Goal: Task Accomplishment & Management: Use online tool/utility

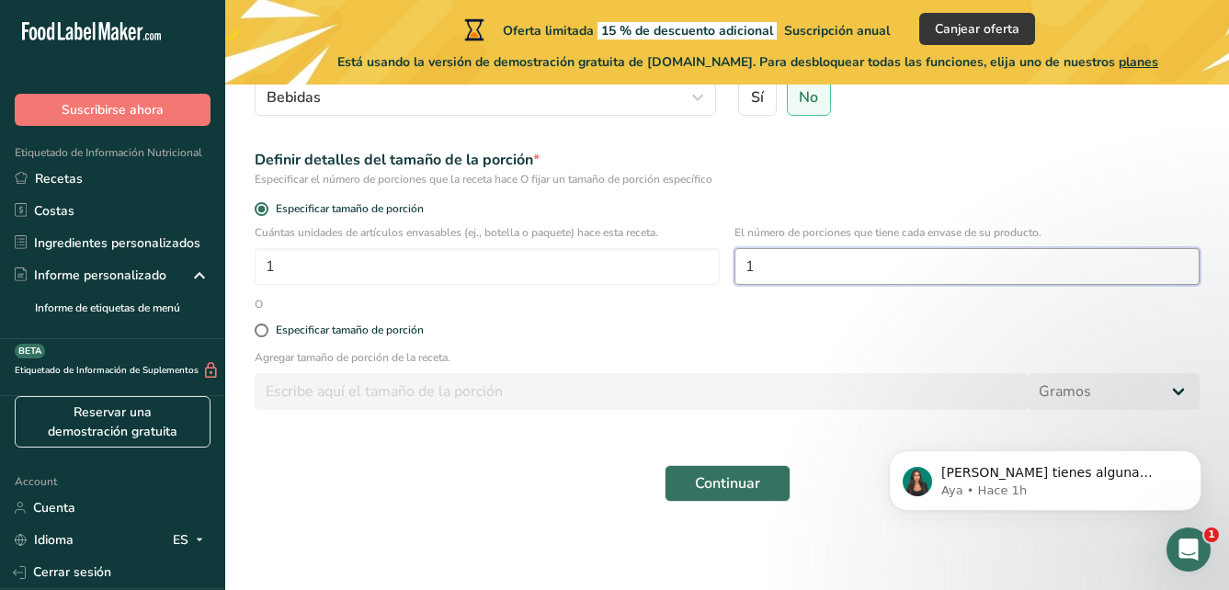
click at [787, 284] on input "1" at bounding box center [966, 266] width 465 height 37
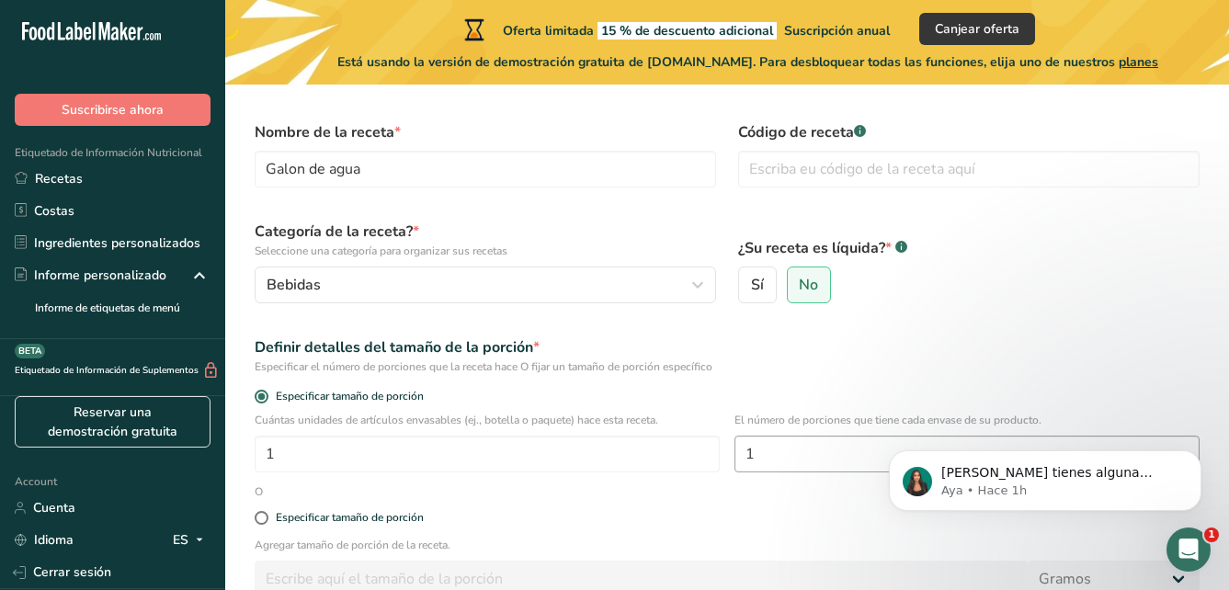
scroll to position [92, 0]
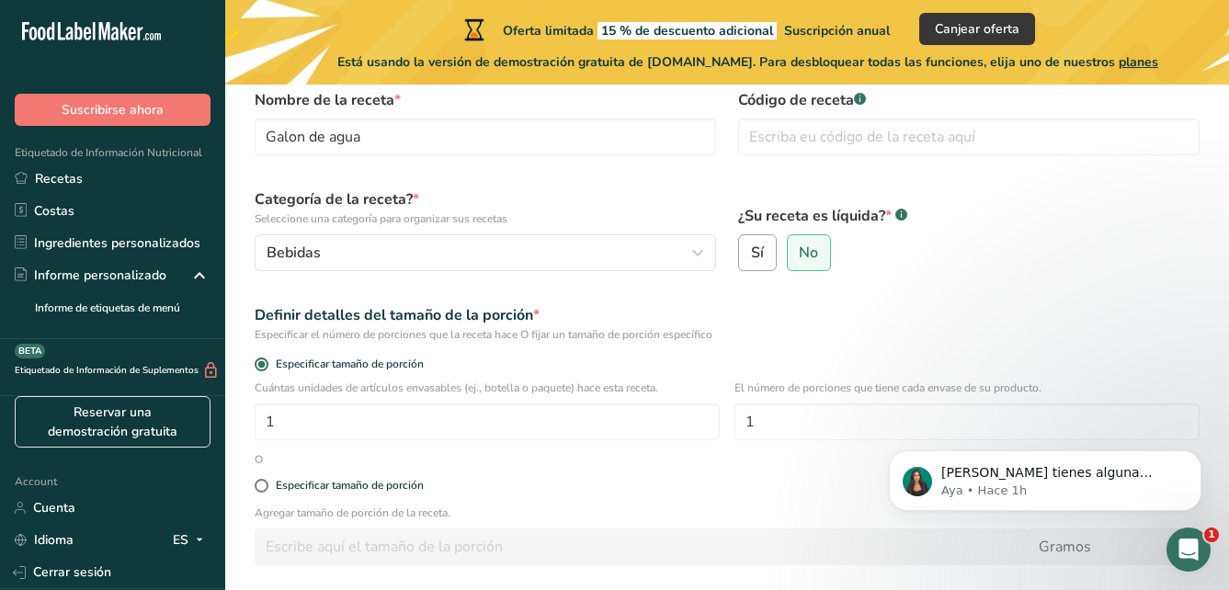
click at [769, 243] on label "Sí" at bounding box center [757, 252] width 39 height 37
click at [751, 247] on input "Sí" at bounding box center [745, 253] width 12 height 12
radio input "true"
radio input "false"
select select "22"
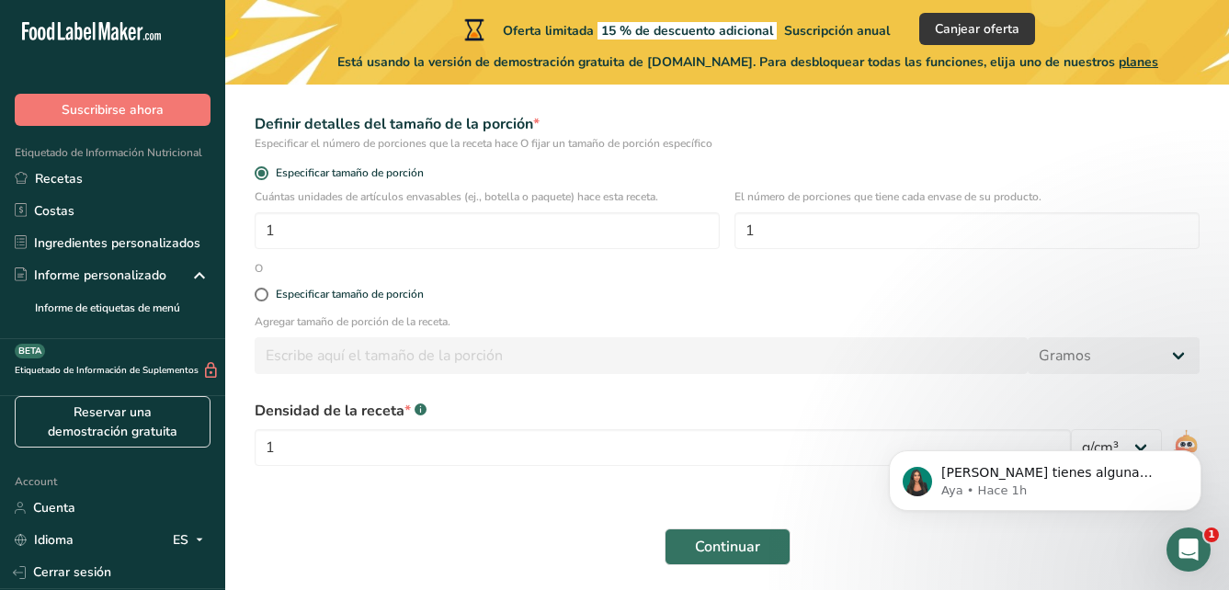
scroll to position [346, 0]
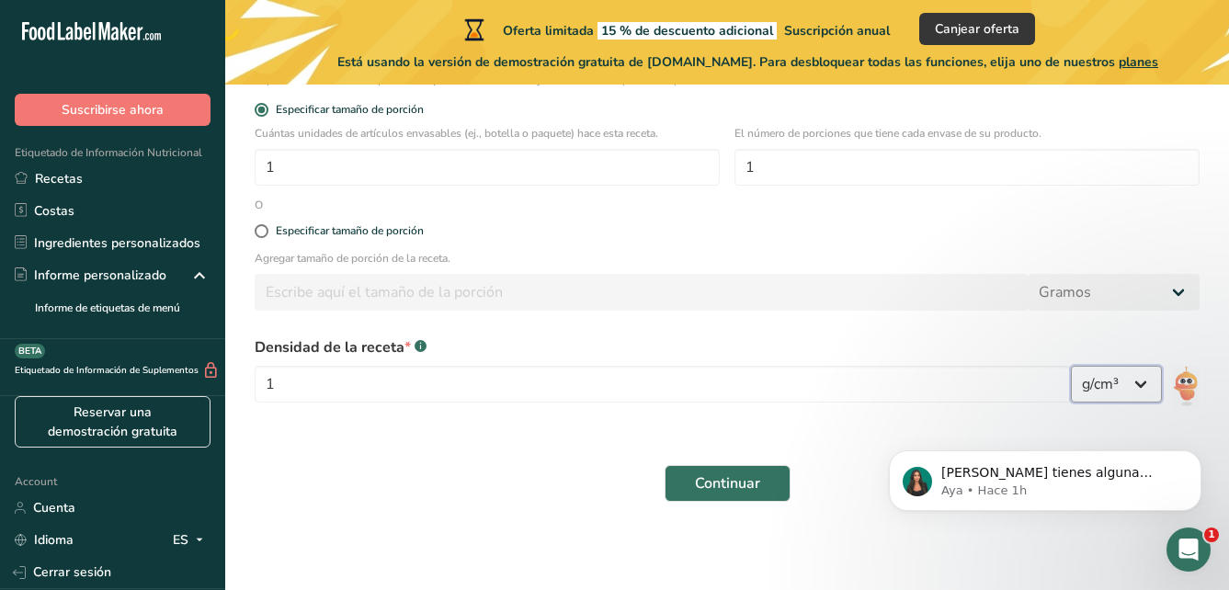
click at [1114, 390] on select "lb/pie³ g/cm³" at bounding box center [1115, 384] width 91 height 37
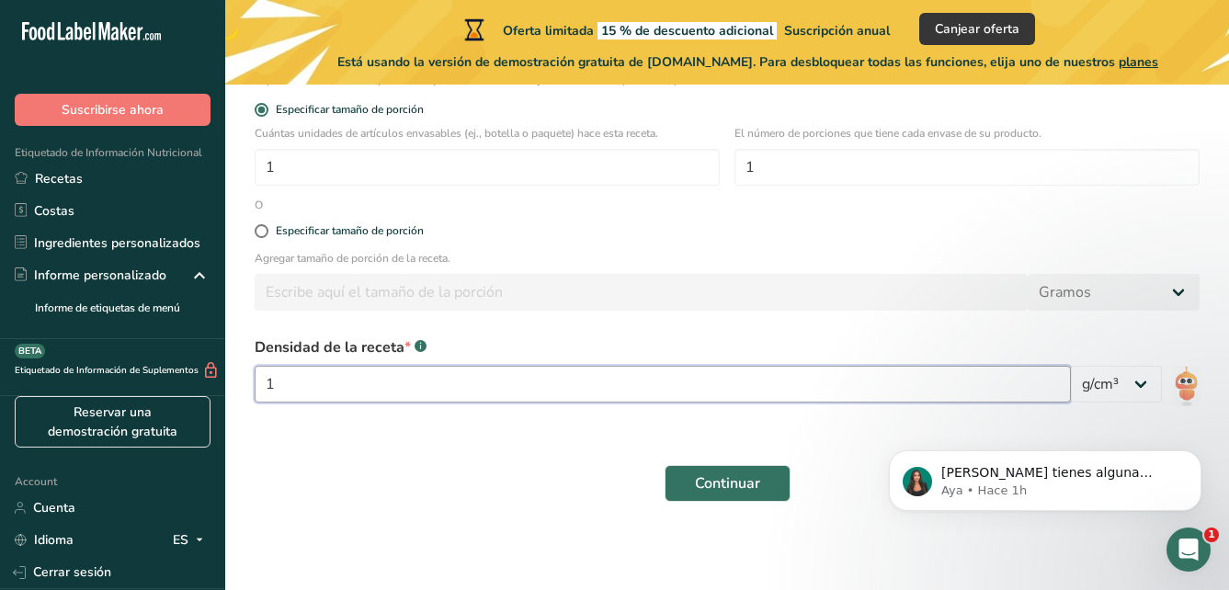
click at [940, 391] on input "1" at bounding box center [663, 384] width 816 height 37
type input "3785"
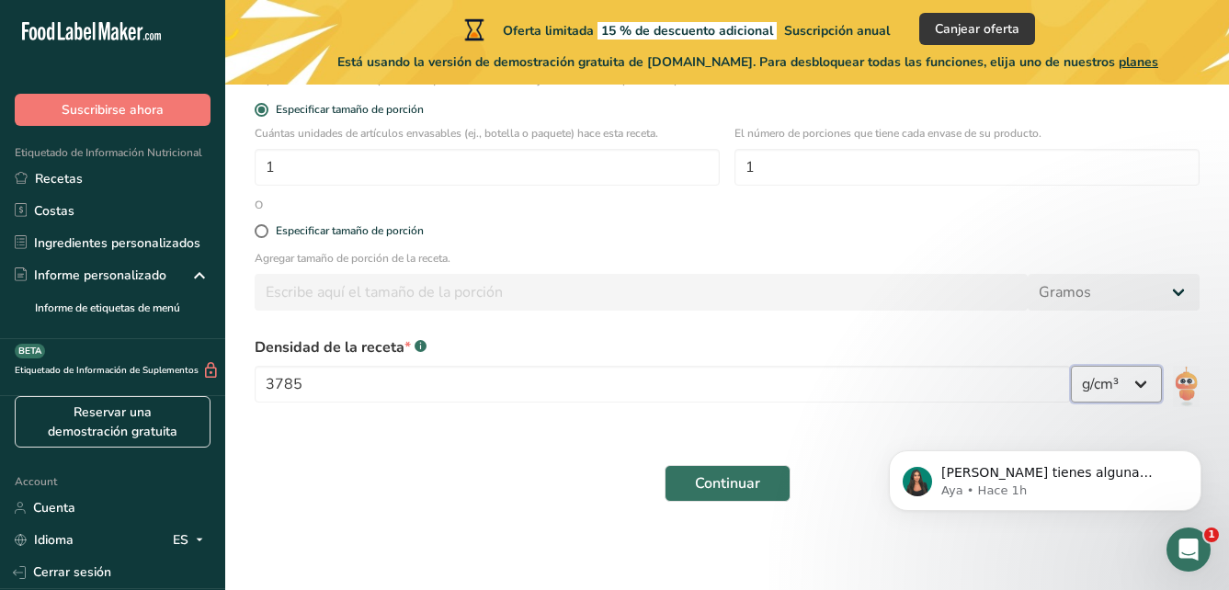
click at [1136, 383] on select "lb/pie³ g/cm³" at bounding box center [1115, 384] width 91 height 37
click at [1136, 384] on select "lb/pie³ g/cm³" at bounding box center [1115, 384] width 91 height 37
click at [705, 461] on div "Continuar" at bounding box center [726, 483] width 967 height 59
click at [708, 476] on span "Continuar" at bounding box center [727, 483] width 65 height 22
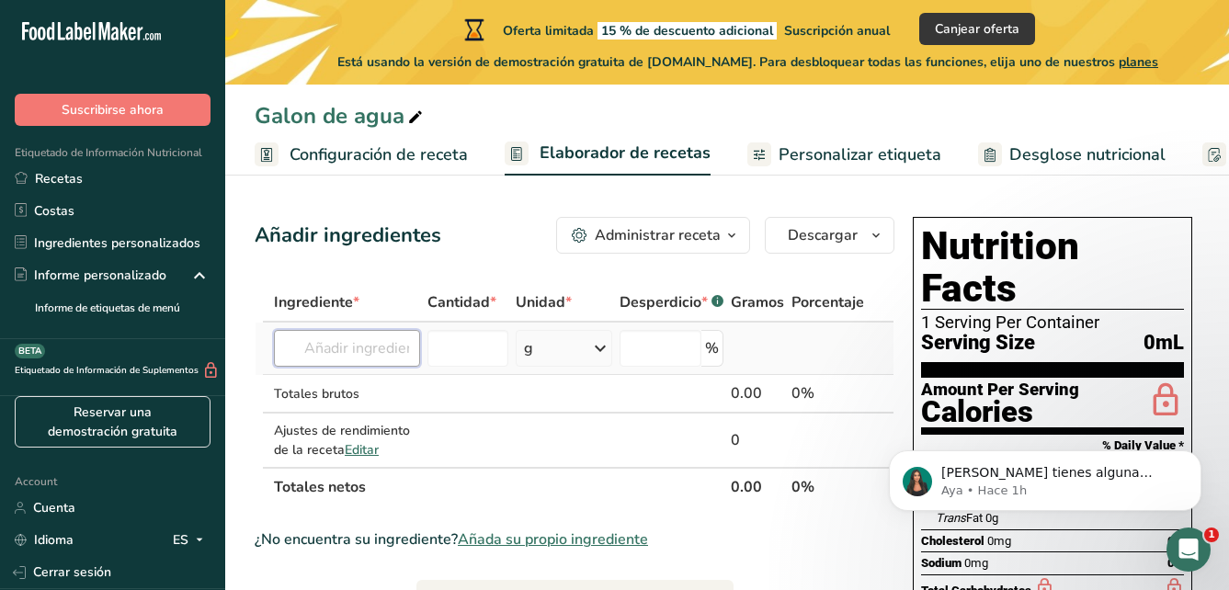
click at [374, 358] on input "text" at bounding box center [347, 348] width 146 height 37
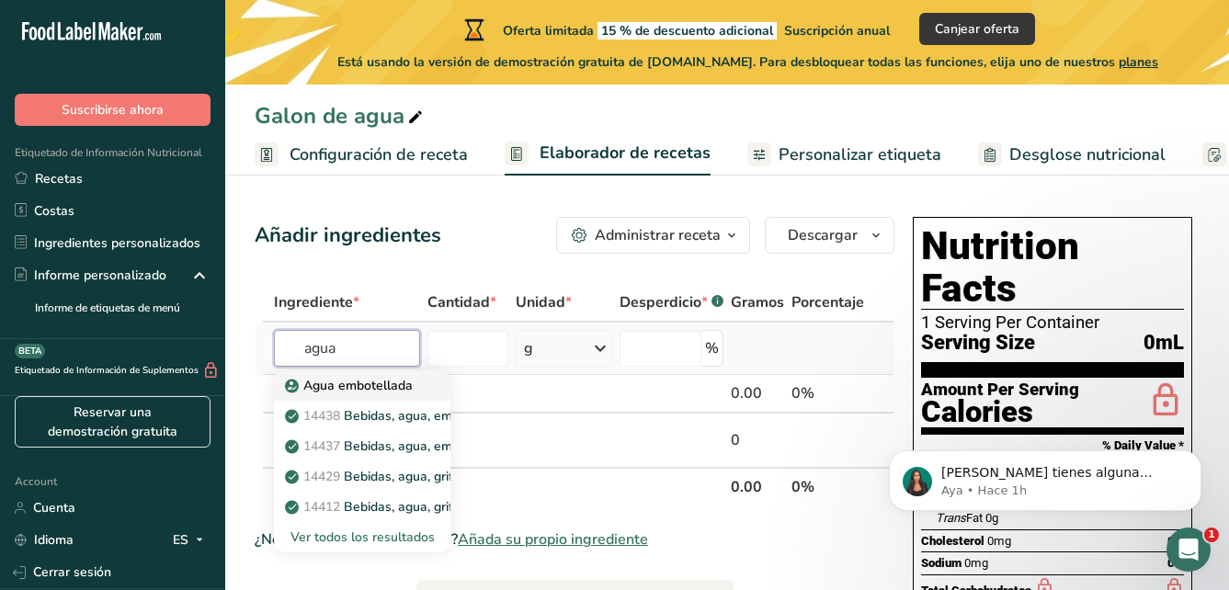
type input "agua"
click at [388, 382] on p "Agua embotellada" at bounding box center [351, 385] width 124 height 19
type input "Water, bottled"
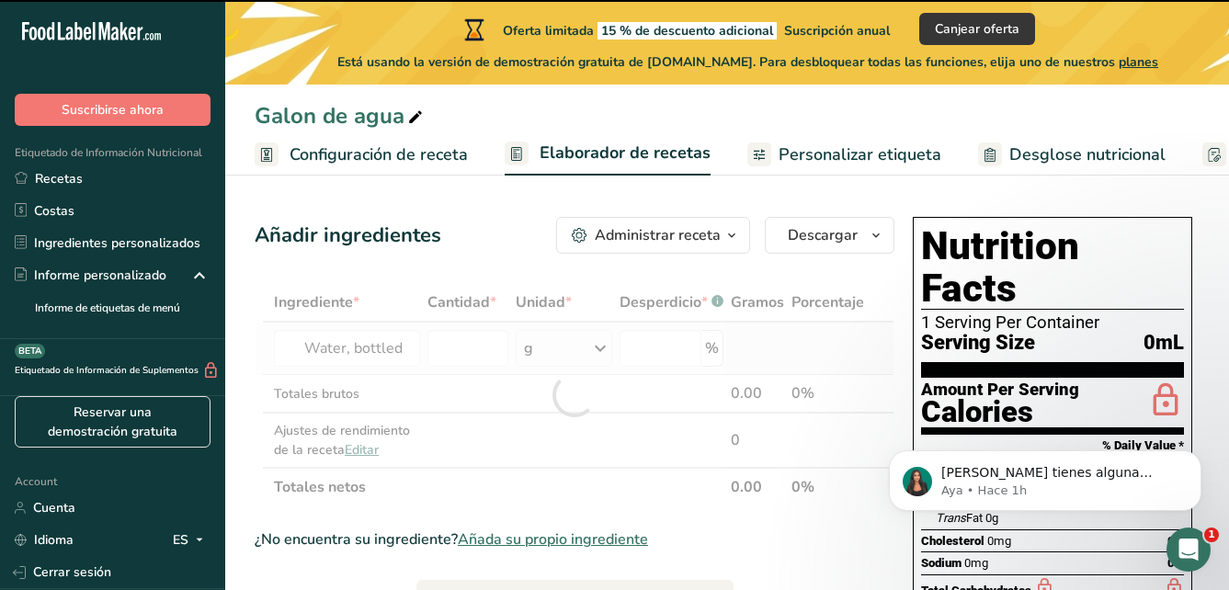
type input "0"
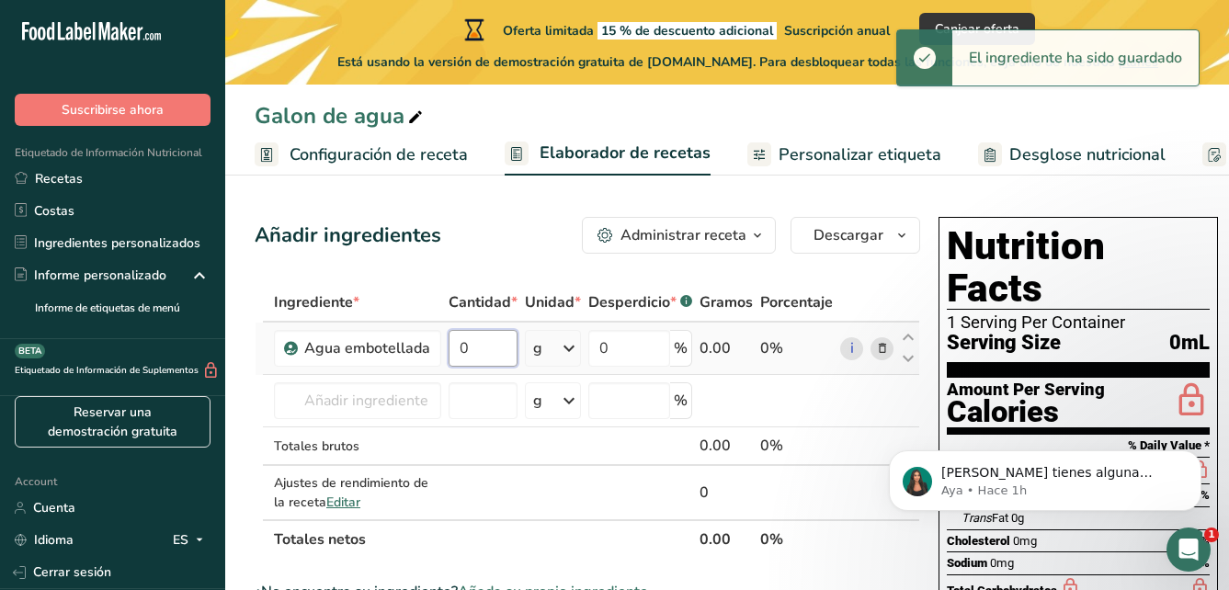
click at [498, 345] on input "0" at bounding box center [482, 348] width 69 height 37
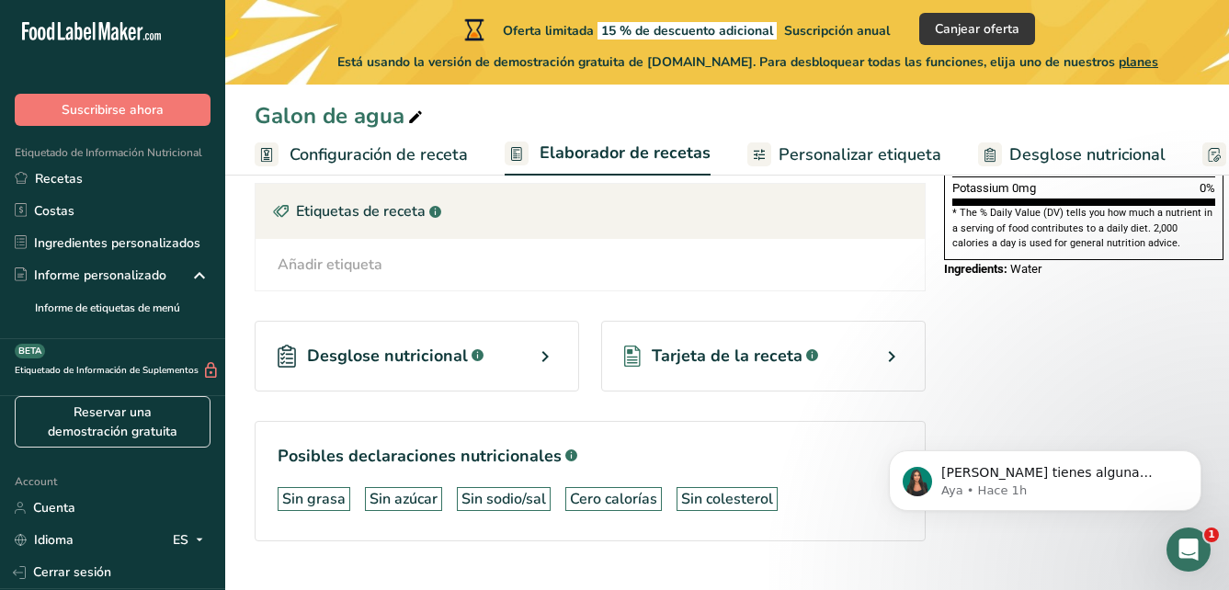
scroll to position [632, 0]
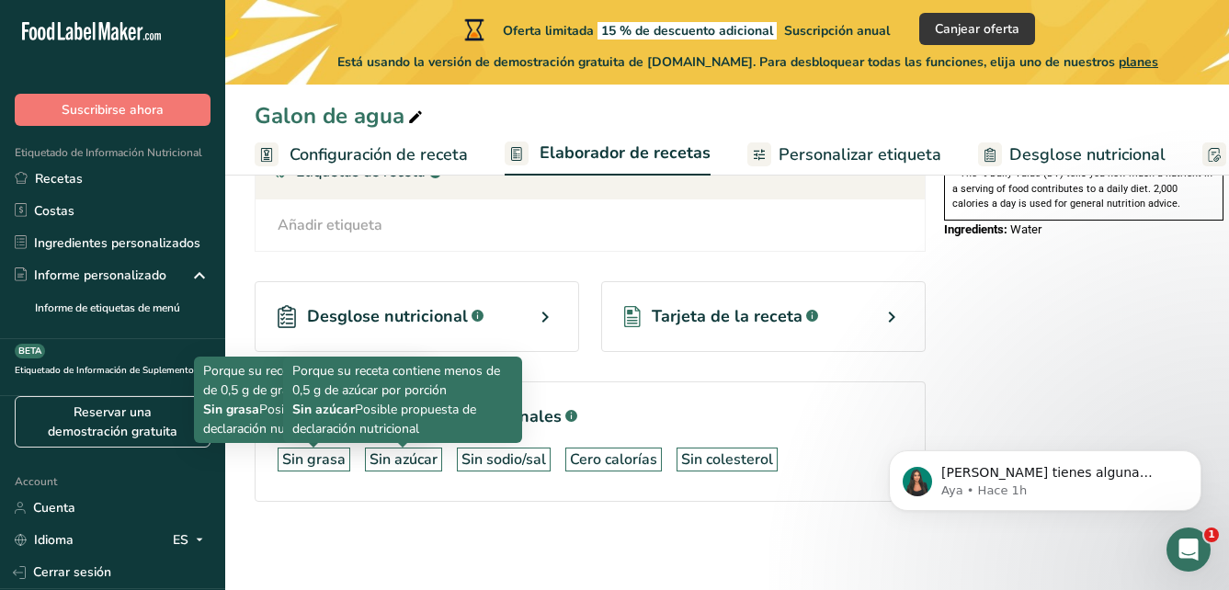
type input "3785"
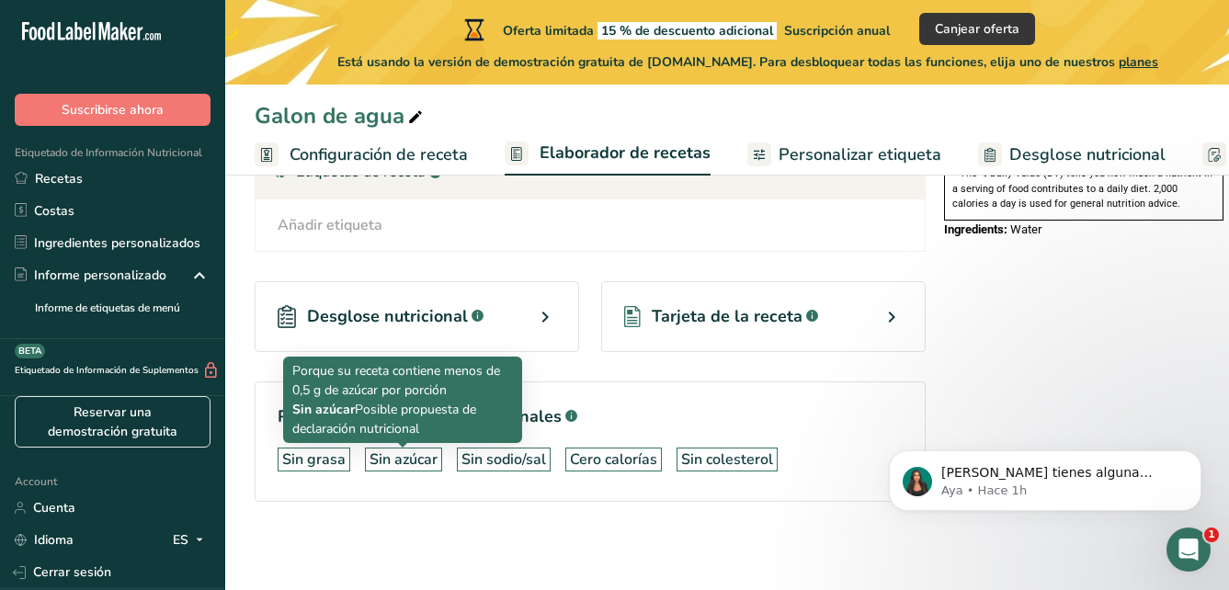
click at [418, 461] on div "Sin azúcar" at bounding box center [403, 459] width 68 height 22
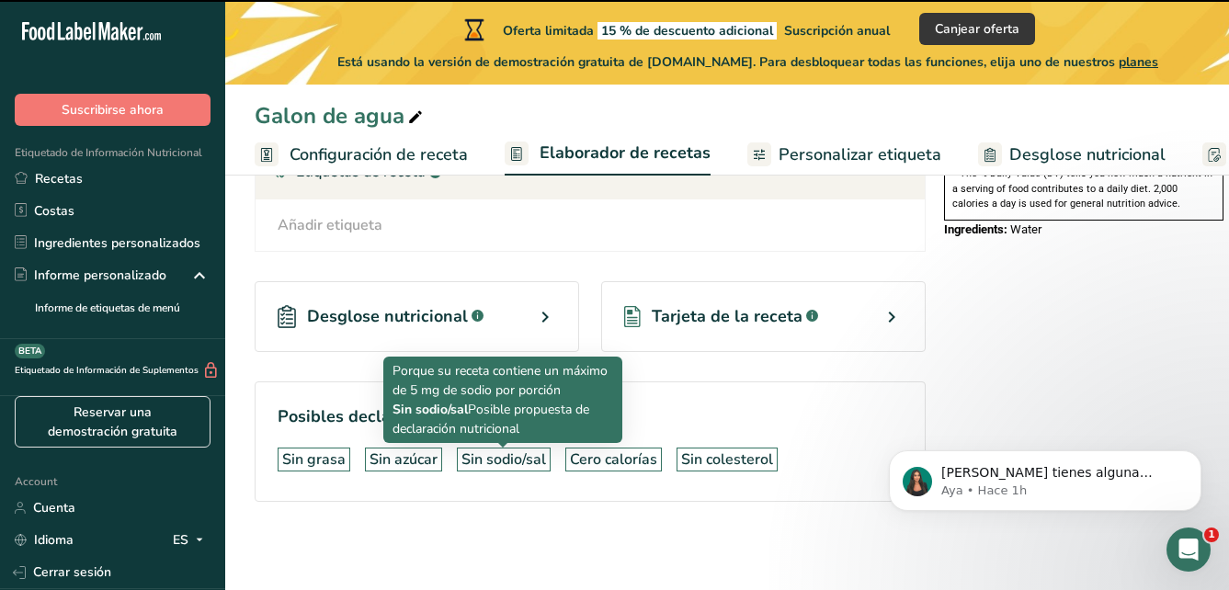
drag, startPoint x: 506, startPoint y: 455, endPoint x: 543, endPoint y: 455, distance: 36.8
click at [507, 455] on div "Sin sodio/sal" at bounding box center [503, 459] width 85 height 22
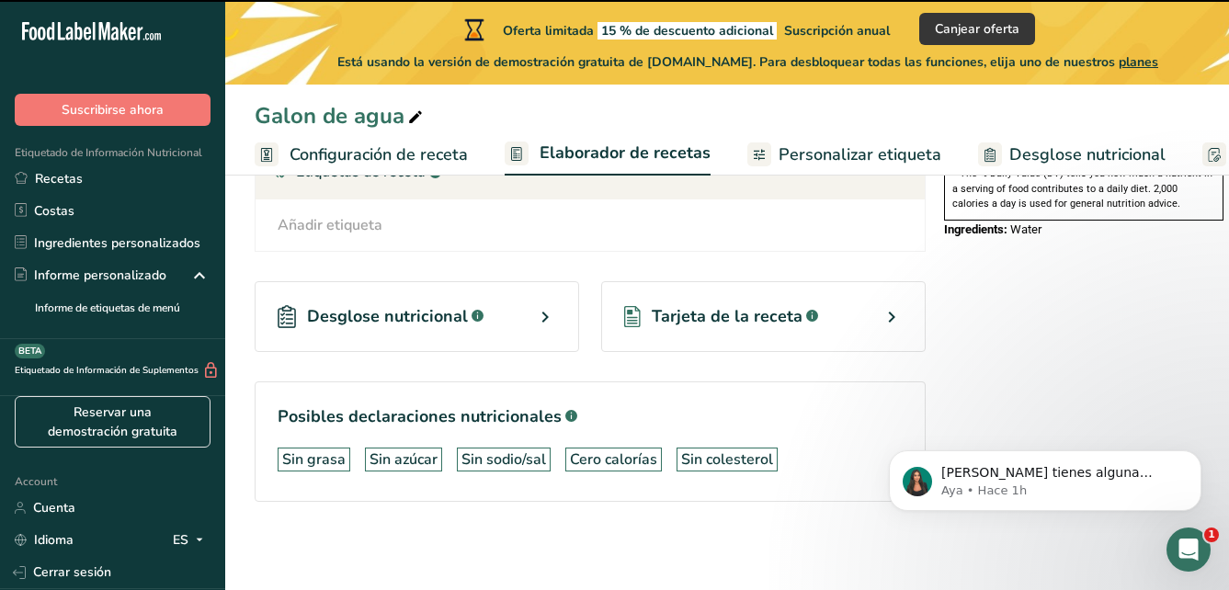
click at [681, 461] on div "Sin colesterol" at bounding box center [727, 459] width 92 height 22
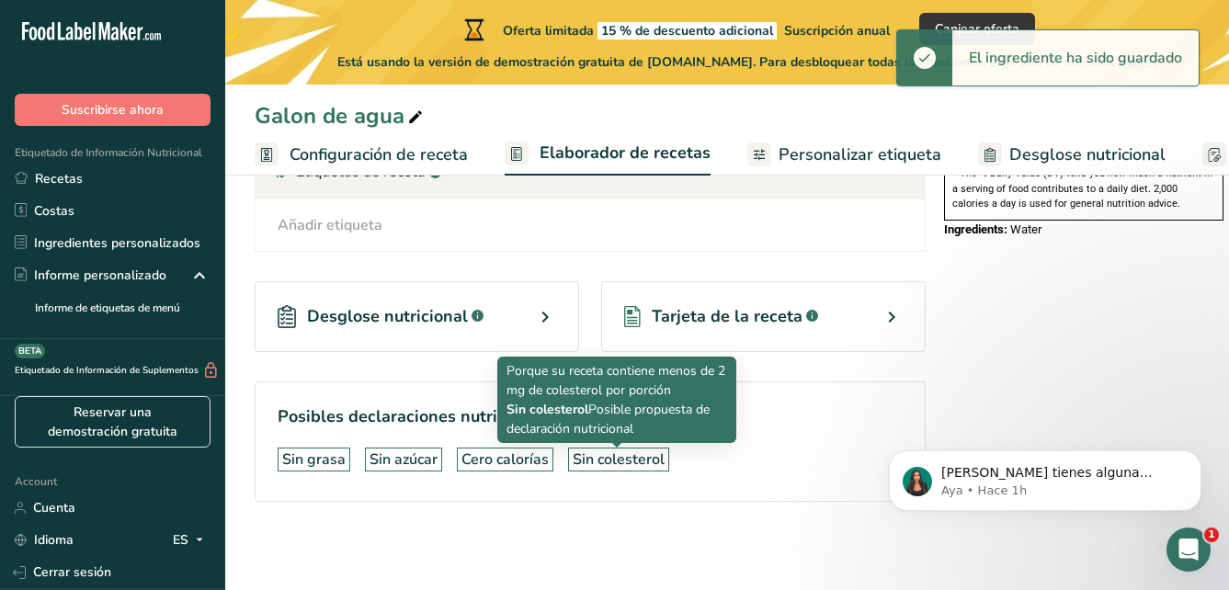
click at [636, 464] on div "Sin colesterol" at bounding box center [618, 459] width 92 height 22
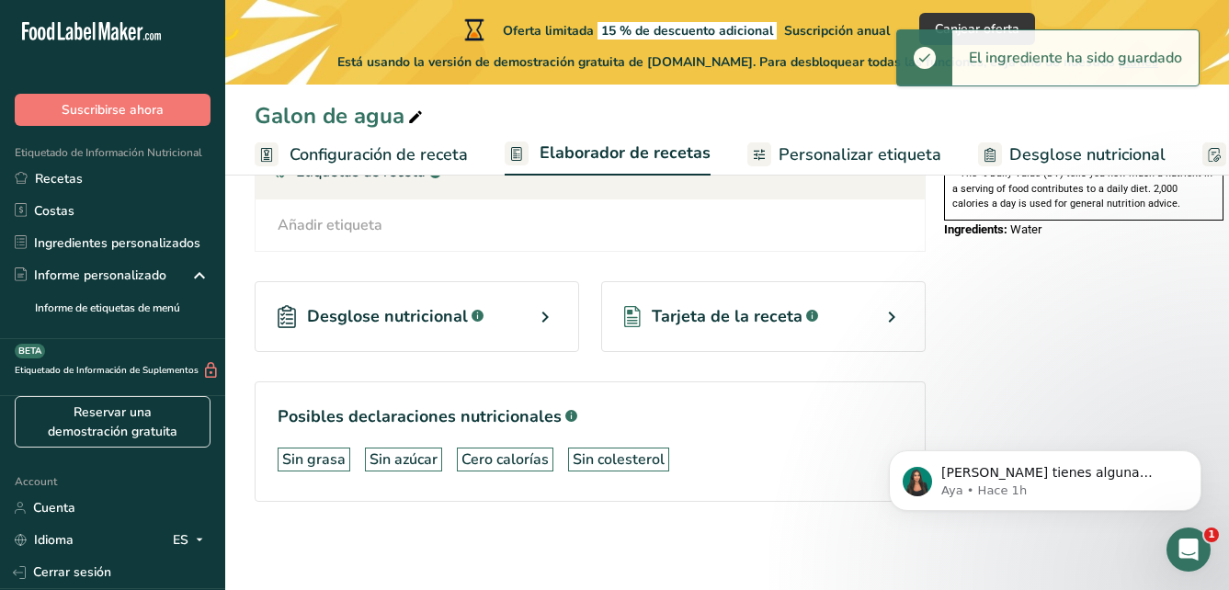
click at [503, 462] on div "Cero calorías" at bounding box center [504, 459] width 87 height 22
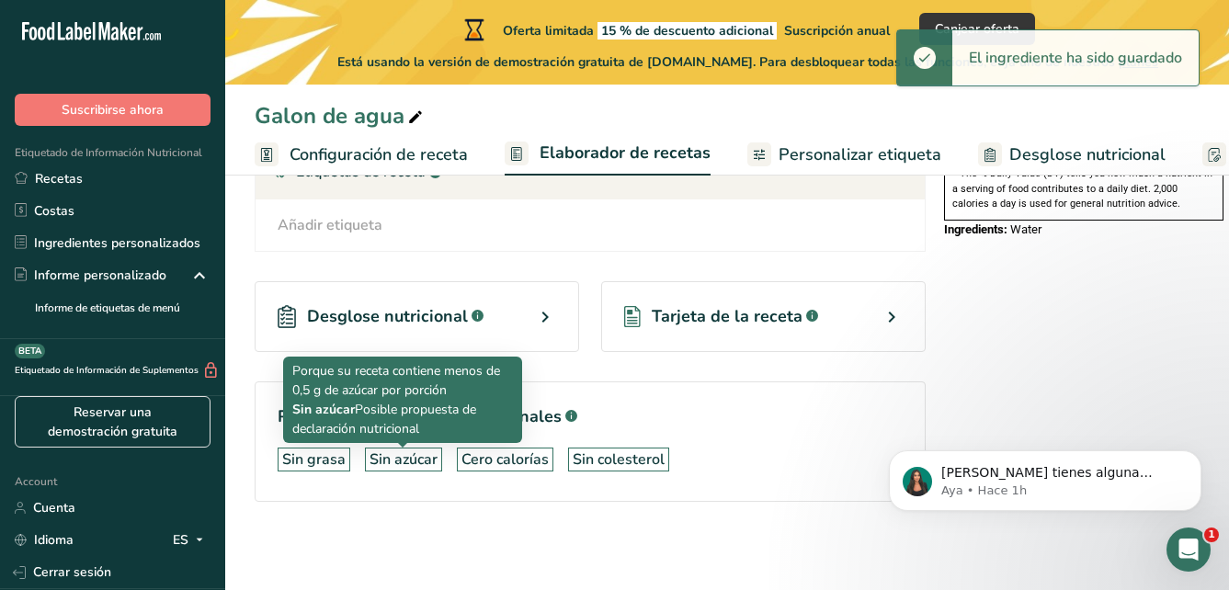
click at [388, 456] on div "Sin azúcar" at bounding box center [403, 459] width 68 height 22
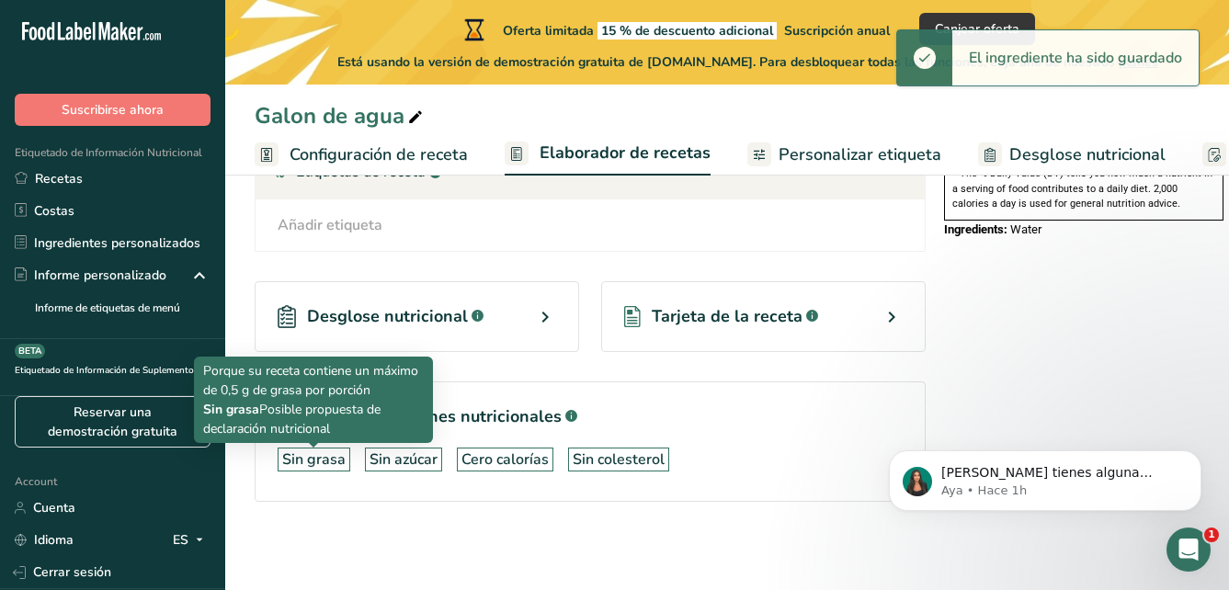
click at [292, 457] on div "Sin grasa" at bounding box center [313, 459] width 63 height 22
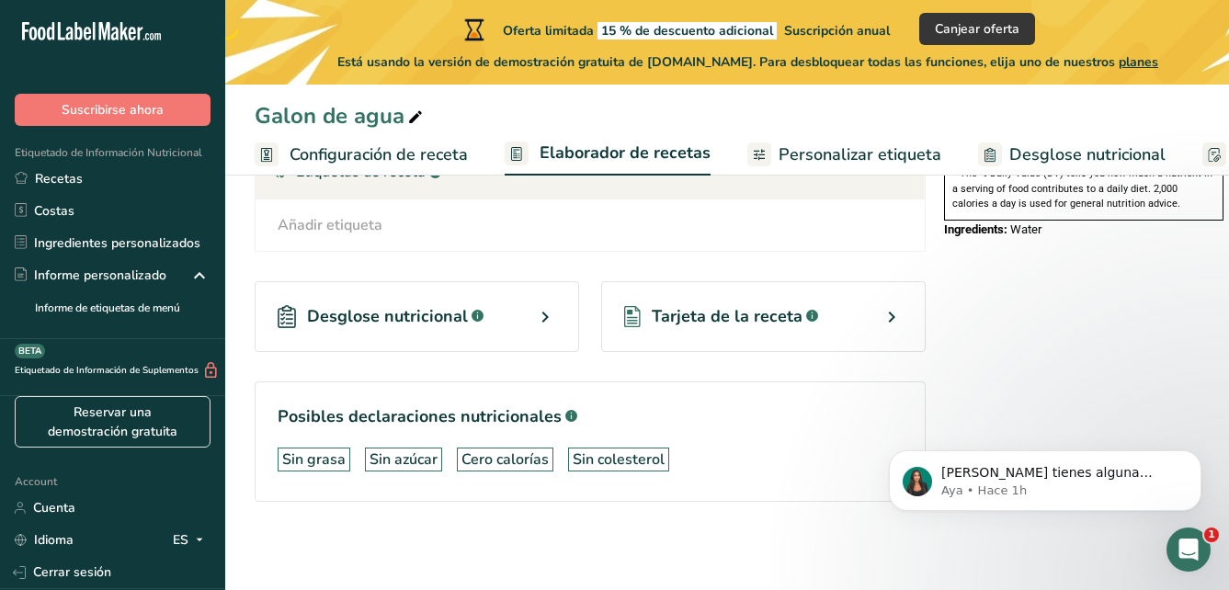
click at [755, 433] on section "Posibles declaraciones nutricionales .a-a{fill:#347362;}.b-a{fill:#fff;} Sin gr…" at bounding box center [590, 441] width 671 height 120
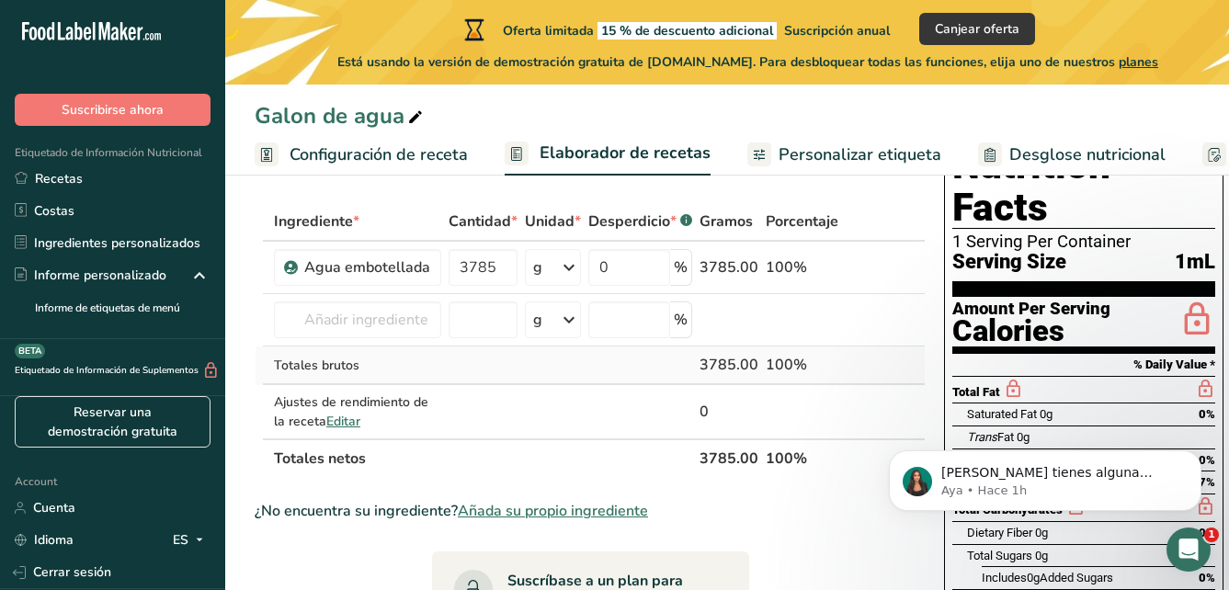
scroll to position [0, 0]
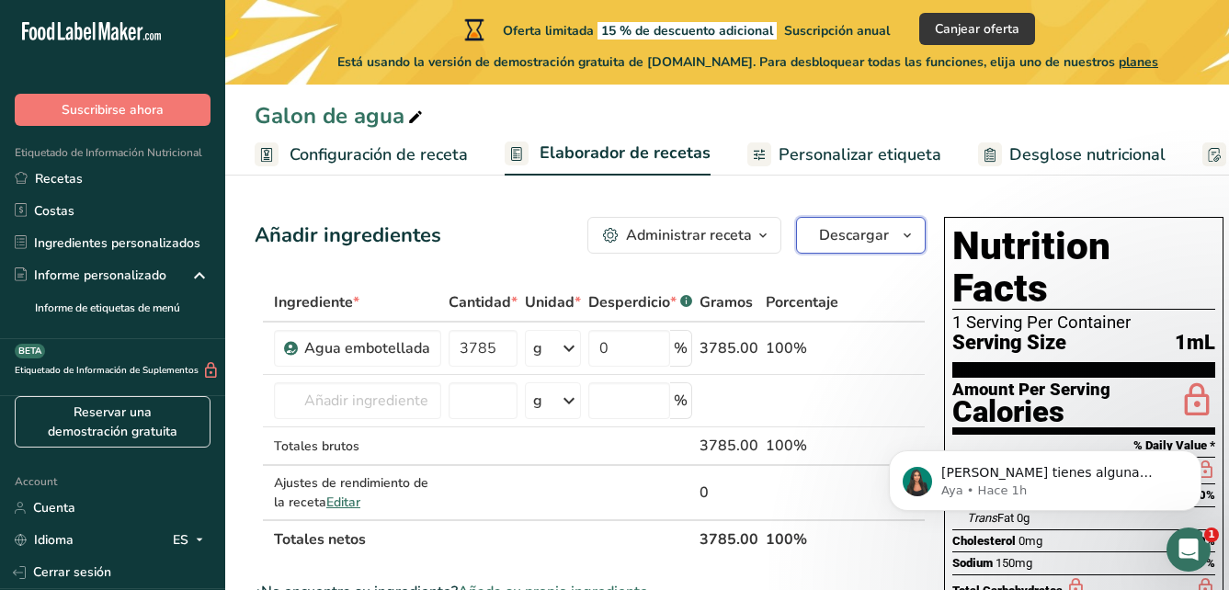
click at [885, 234] on button "Descargar" at bounding box center [861, 235] width 130 height 37
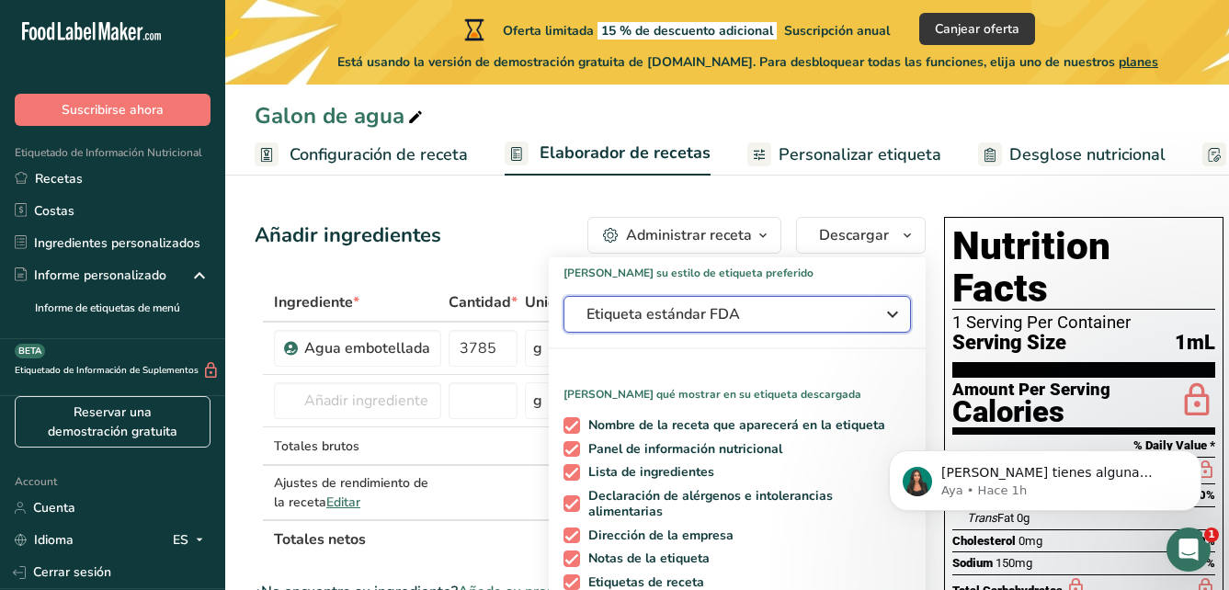
click at [783, 314] on span "Etiqueta estándar FDA" at bounding box center [724, 314] width 276 height 22
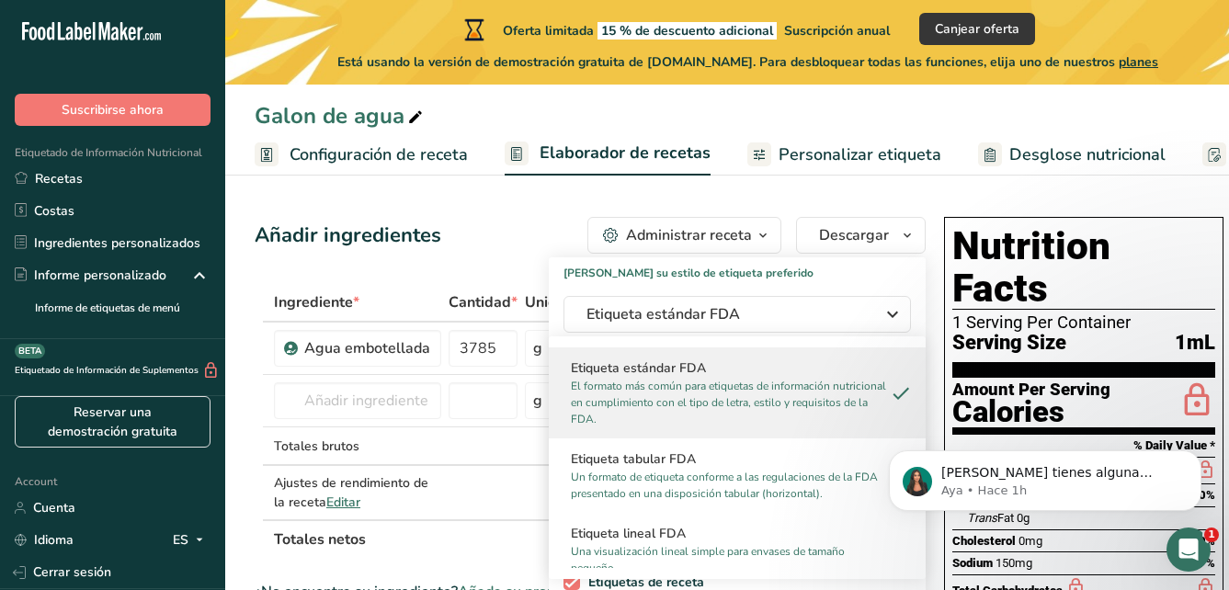
click at [810, 363] on h2 "Etiqueta estándar FDA" at bounding box center [737, 367] width 333 height 19
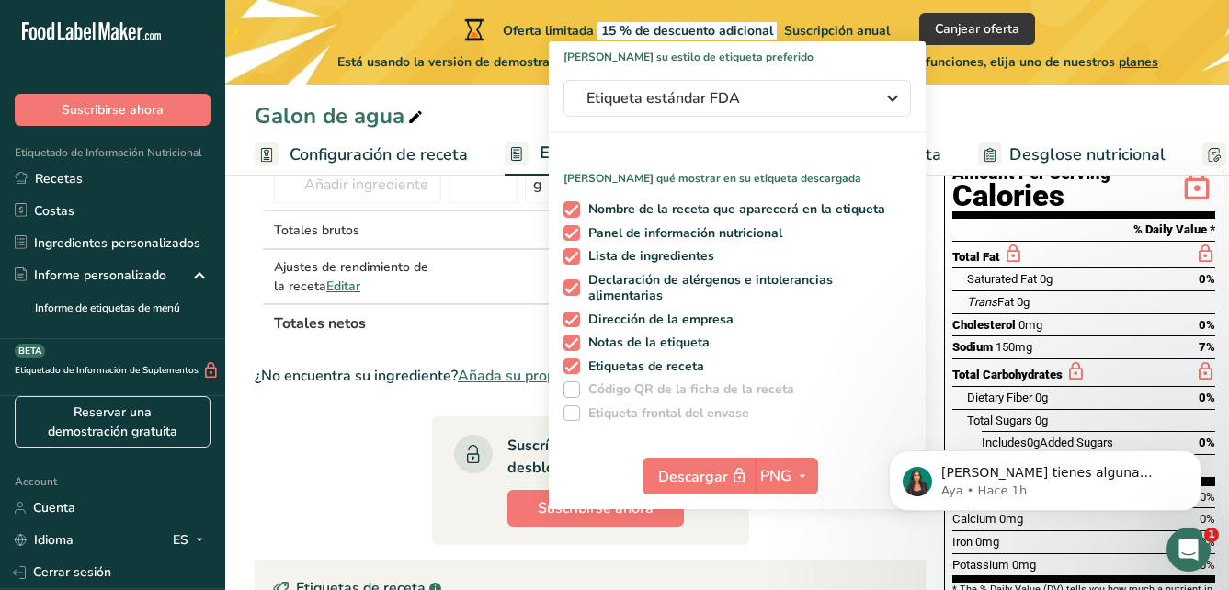
scroll to position [184, 0]
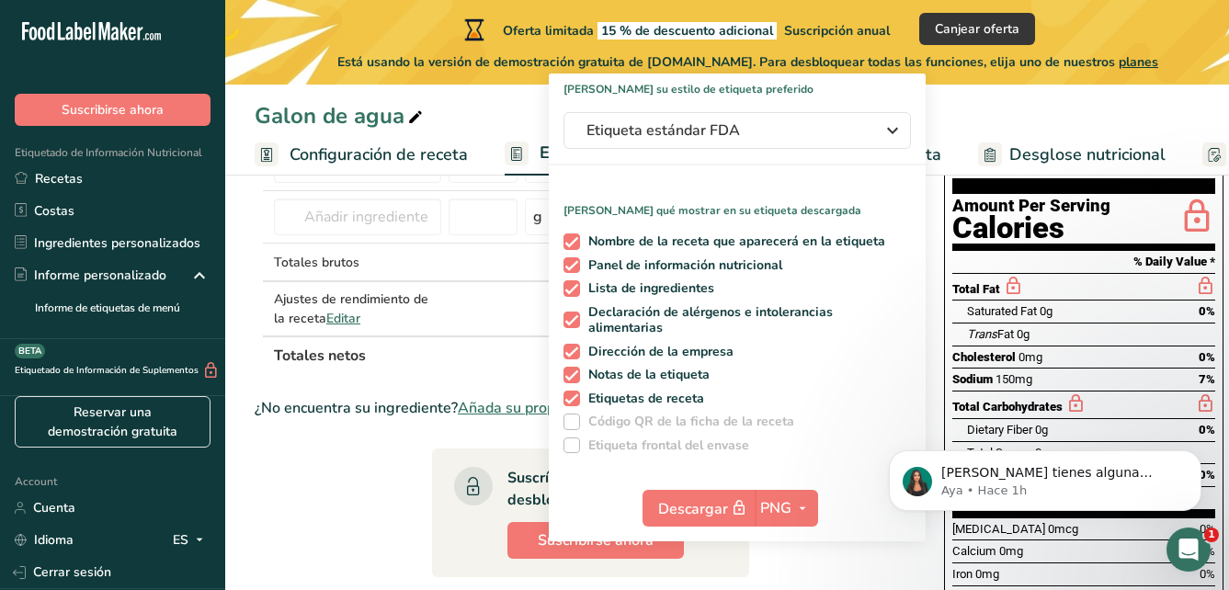
click at [897, 565] on section "Ingrediente * Cantidad * Unidad * Desperdicio * .a-a{fill:#347362;}.b-a{fill:#f…" at bounding box center [590, 539] width 671 height 880
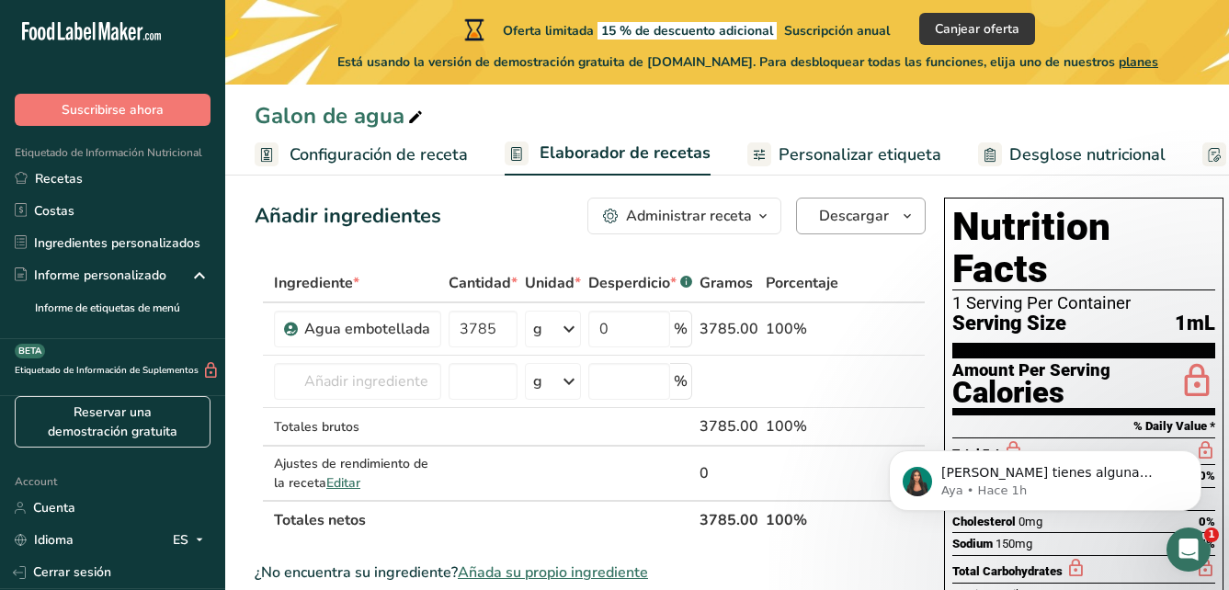
scroll to position [0, 0]
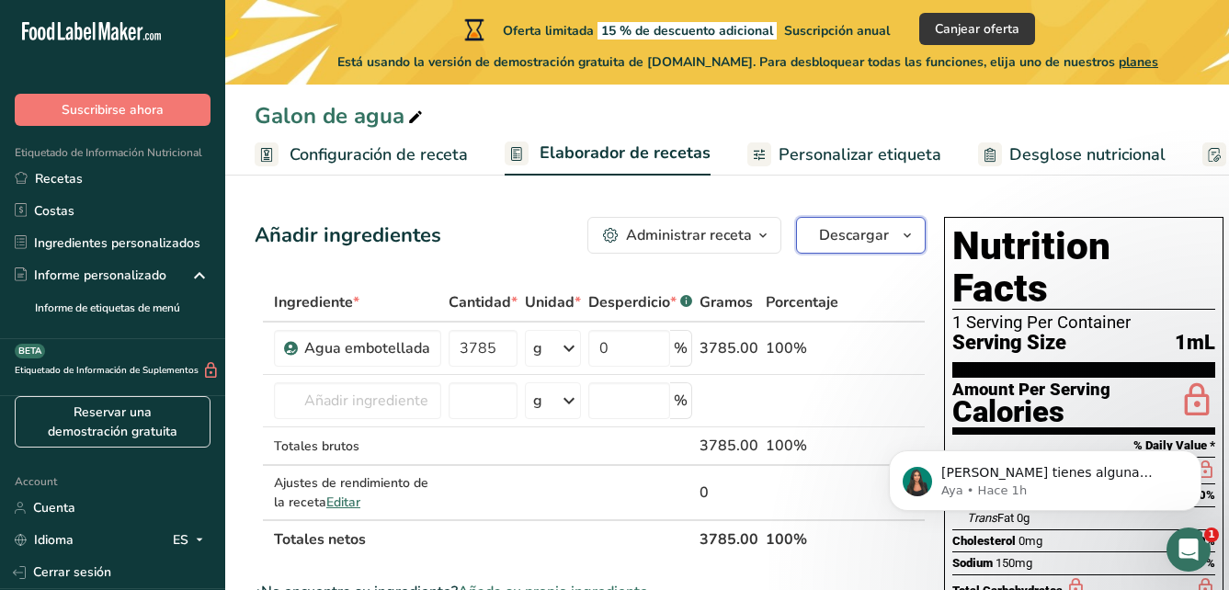
click at [854, 243] on span "Descargar" at bounding box center [854, 235] width 70 height 22
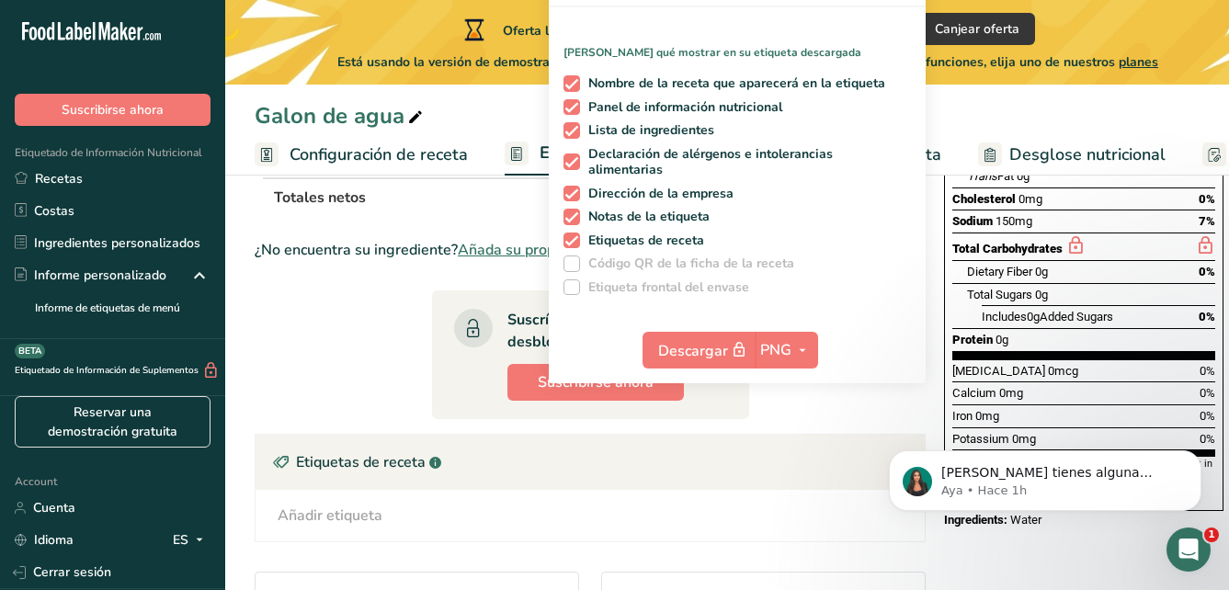
scroll to position [368, 0]
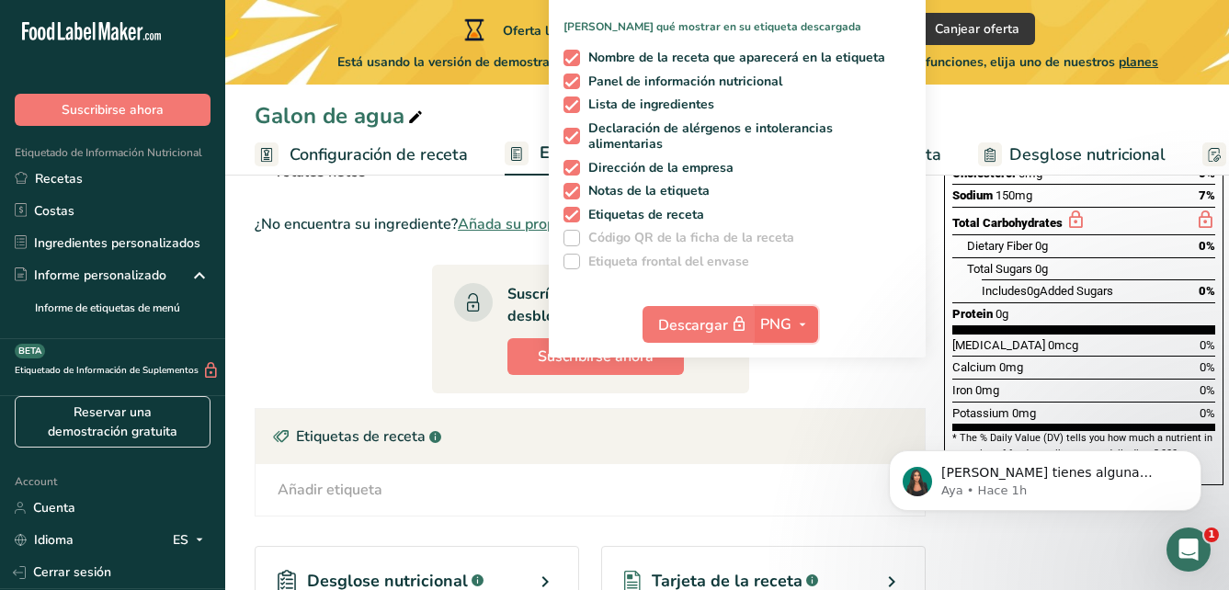
click at [779, 339] on button "PNG" at bounding box center [785, 324] width 63 height 37
click at [779, 331] on span "PNG" at bounding box center [775, 324] width 31 height 22
click at [810, 376] on section "Ingrediente * Cantidad * Unidad * Desperdicio * .a-a{fill:#347362;}.b-a{fill:#f…" at bounding box center [590, 355] width 671 height 880
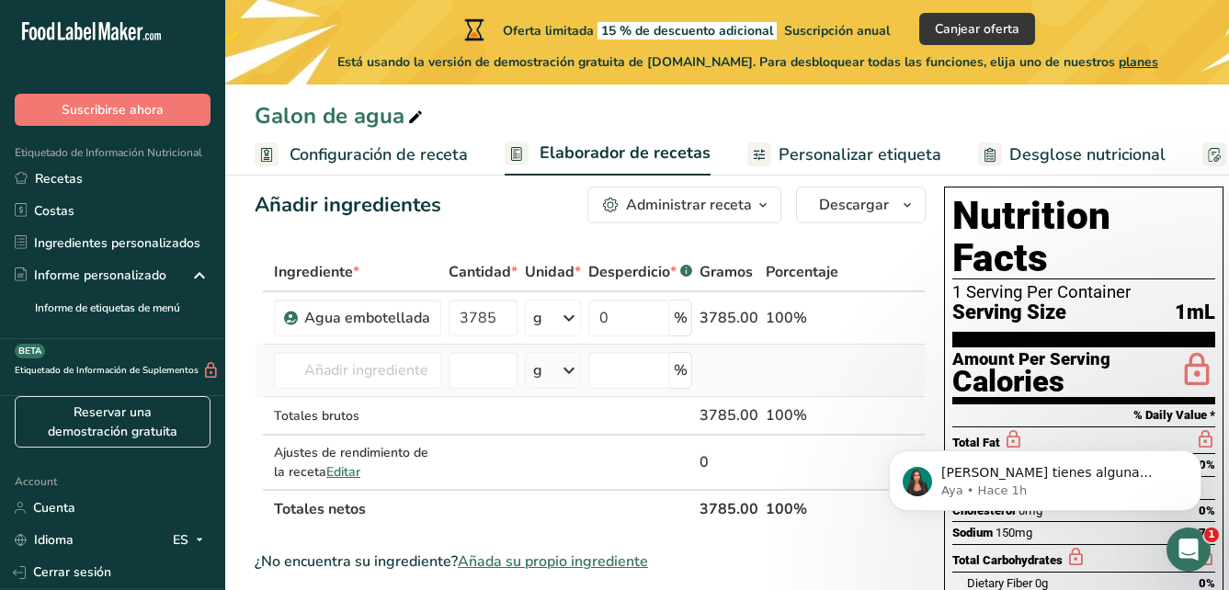
scroll to position [0, 0]
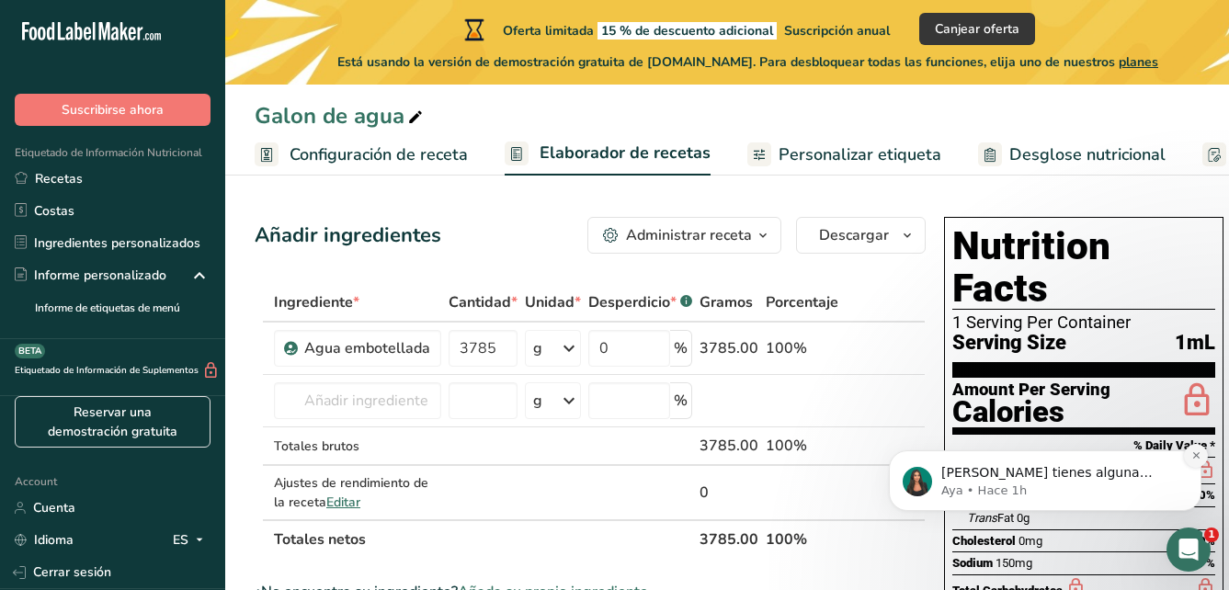
click at [1194, 455] on icon "Dismiss notification" at bounding box center [1196, 455] width 10 height 10
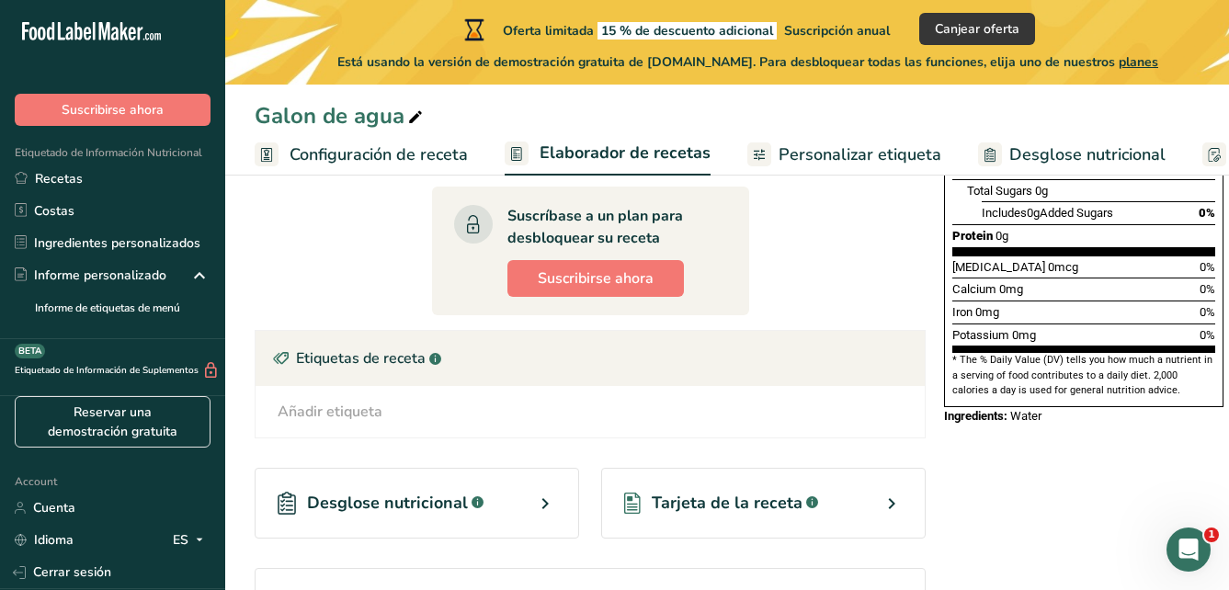
scroll to position [459, 0]
